Goal: Task Accomplishment & Management: Complete application form

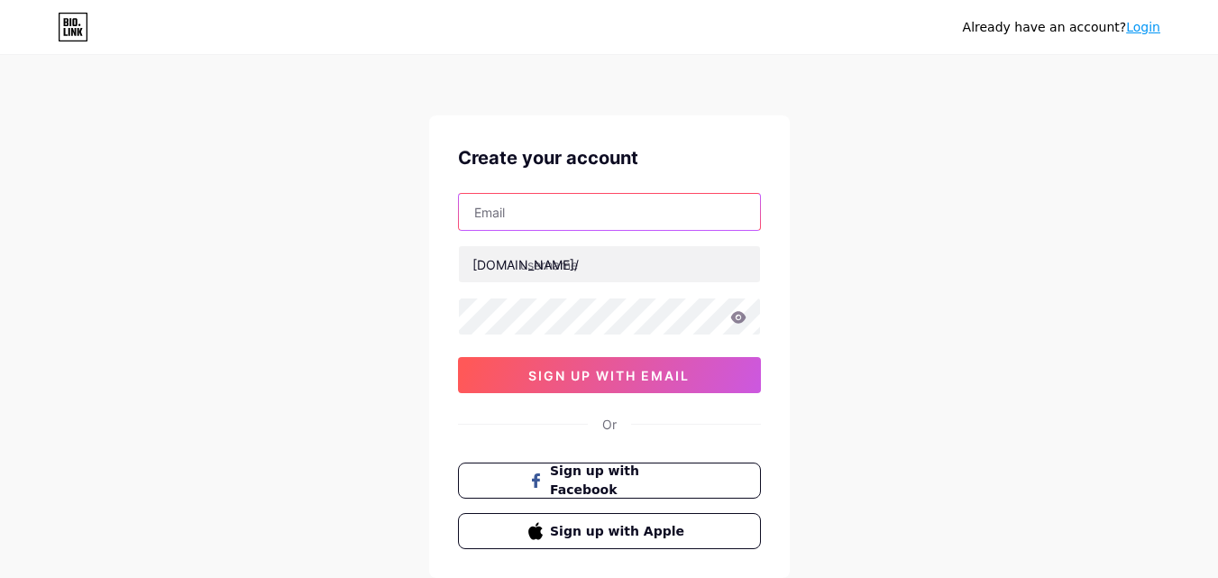
click at [572, 225] on input "text" at bounding box center [609, 212] width 301 height 36
type input "[EMAIL_ADDRESS][DOMAIN_NAME]"
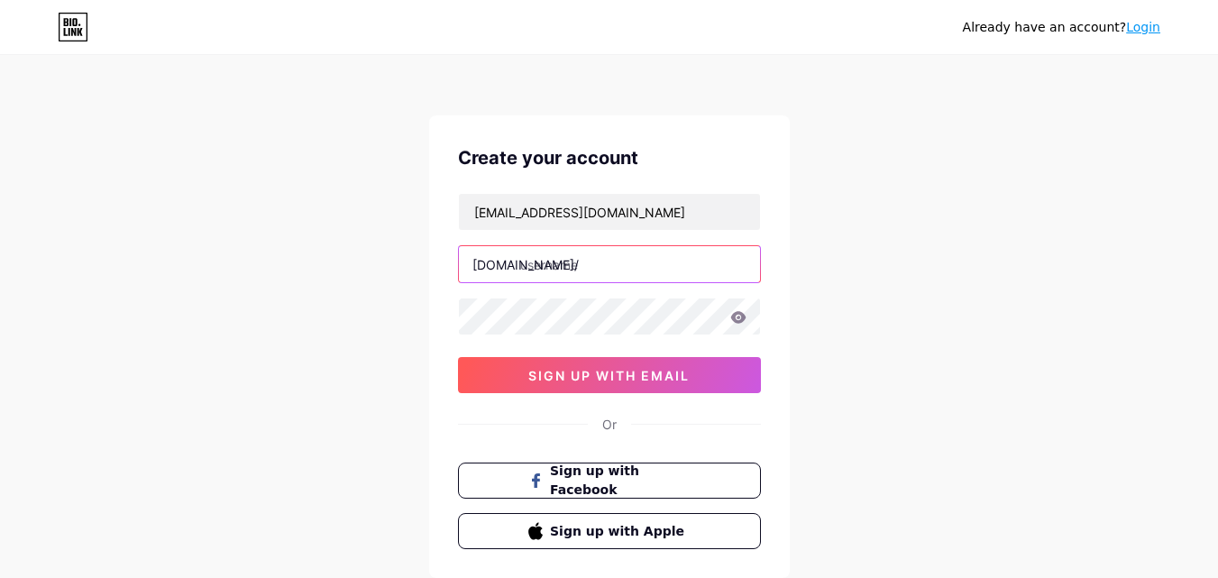
click at [586, 263] on input "text" at bounding box center [609, 264] width 301 height 36
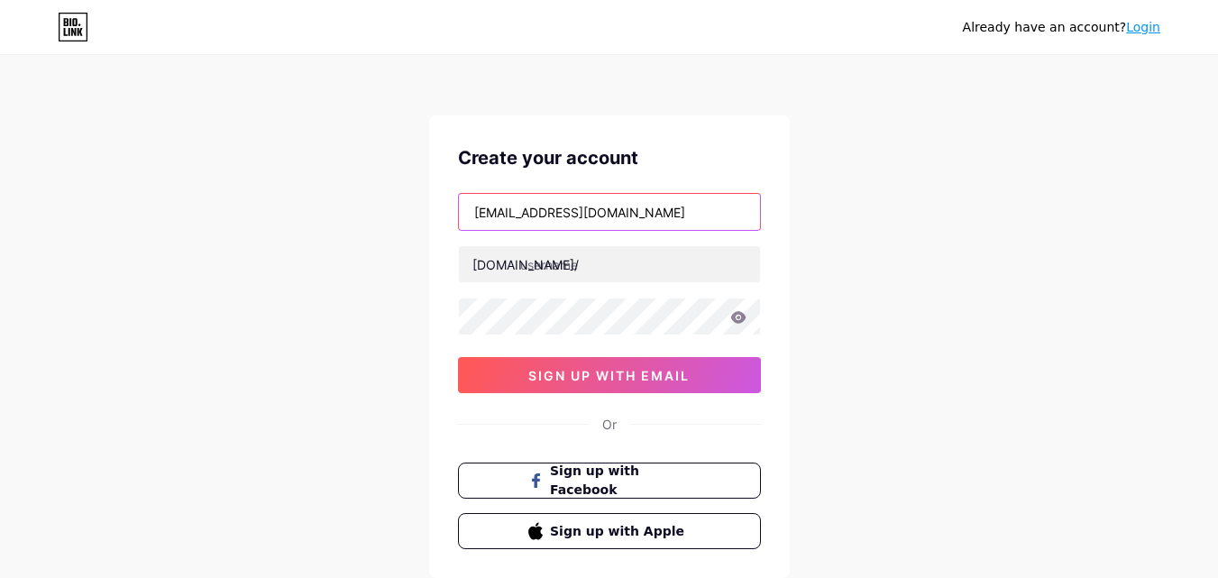
click at [496, 211] on input "[EMAIL_ADDRESS][DOMAIN_NAME]" at bounding box center [609, 212] width 301 height 36
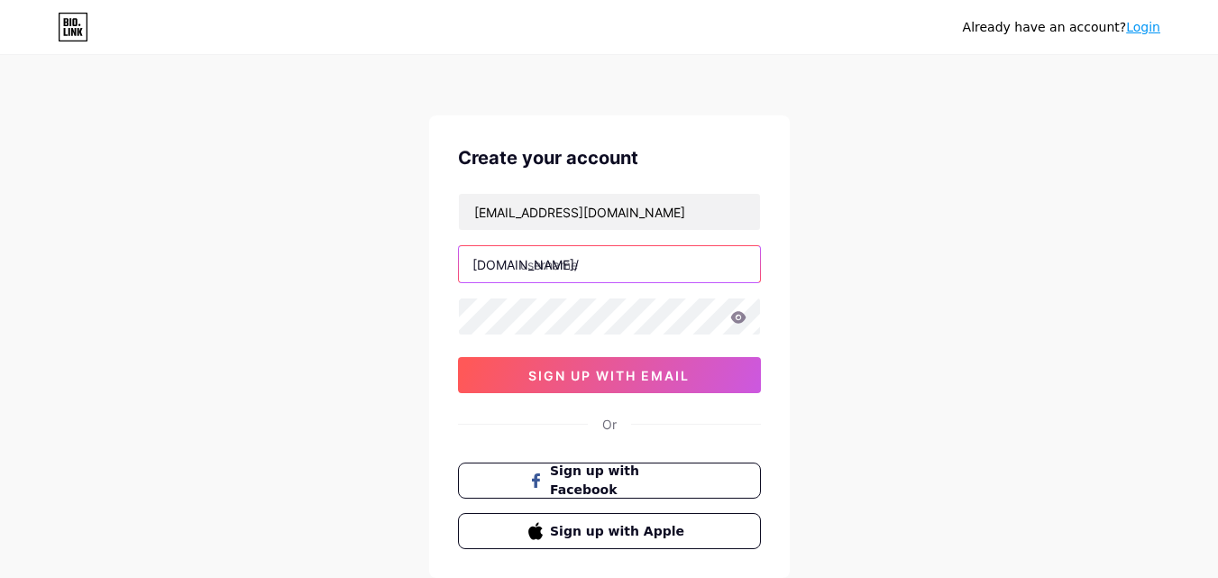
click at [593, 251] on input "text" at bounding box center [609, 264] width 301 height 36
paste input "denisealius"
type input "denisealius"
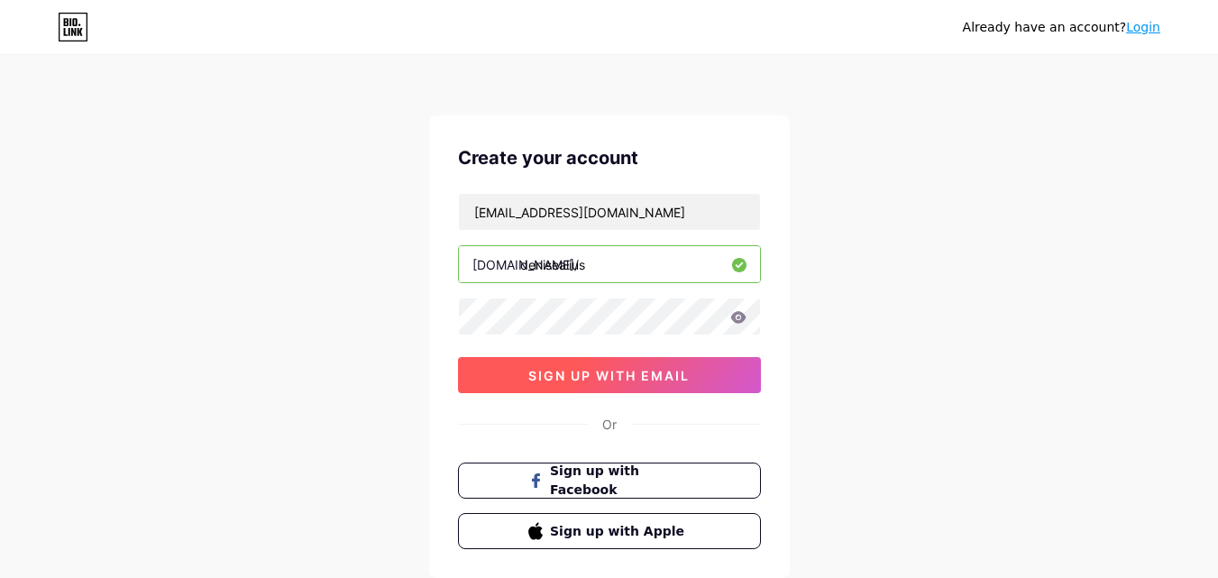
click at [517, 383] on button "sign up with email" at bounding box center [609, 375] width 303 height 36
